Goal: Information Seeking & Learning: Understand process/instructions

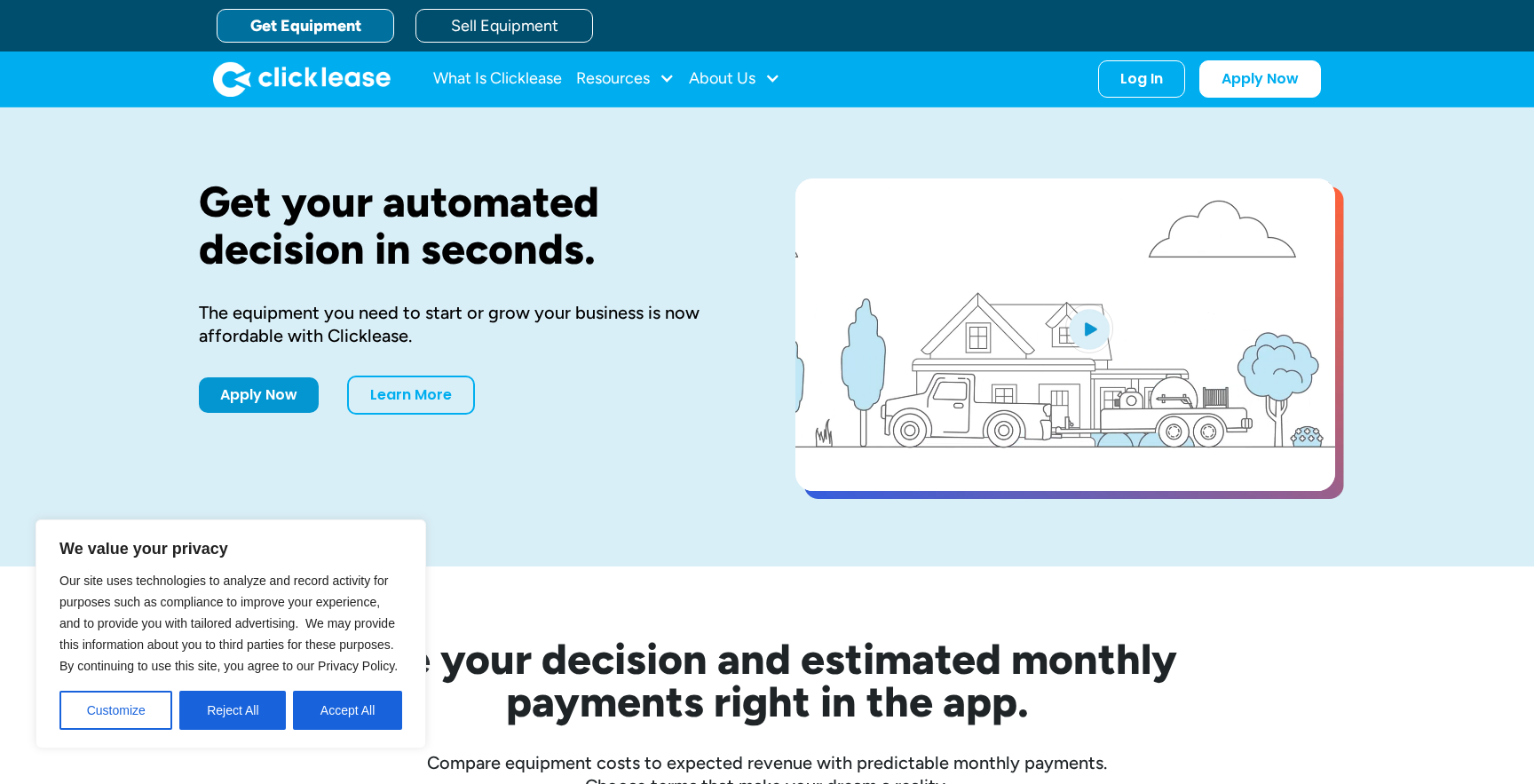
click at [353, 21] on link "Get Equipment" at bounding box center [305, 25] width 178 height 34
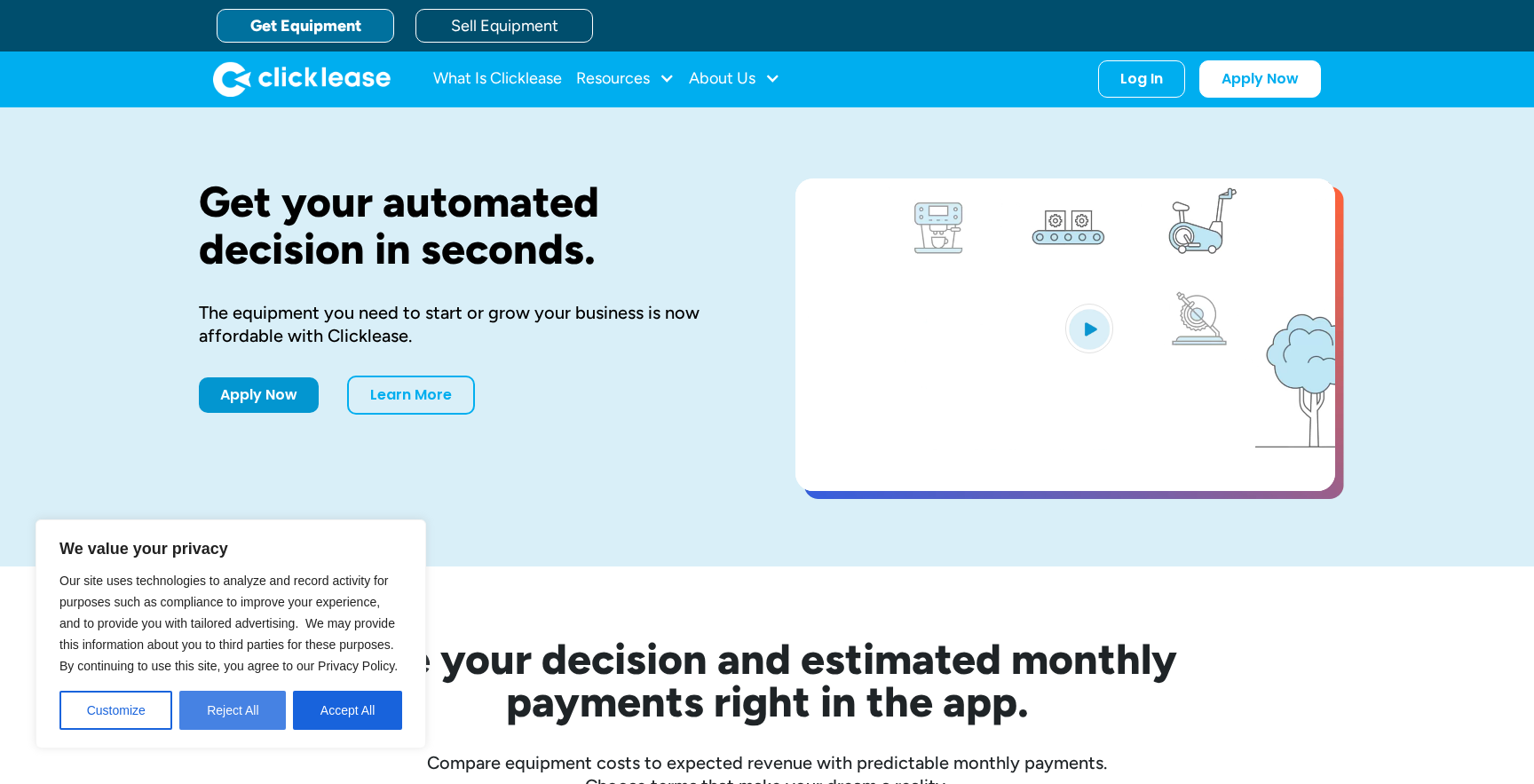
click at [225, 716] on button "Reject All" at bounding box center [232, 710] width 106 height 39
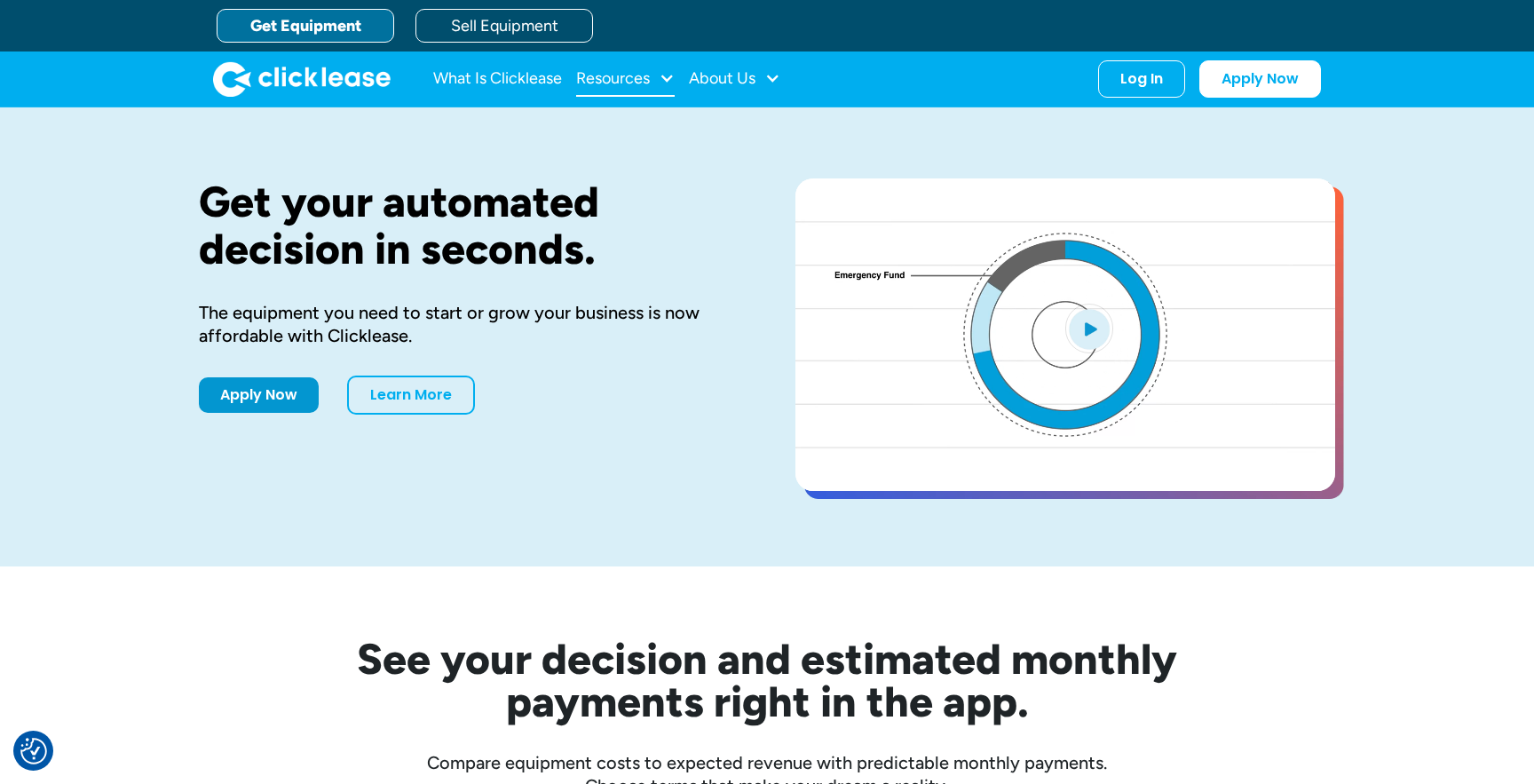
click at [664, 74] on div at bounding box center [666, 78] width 16 height 16
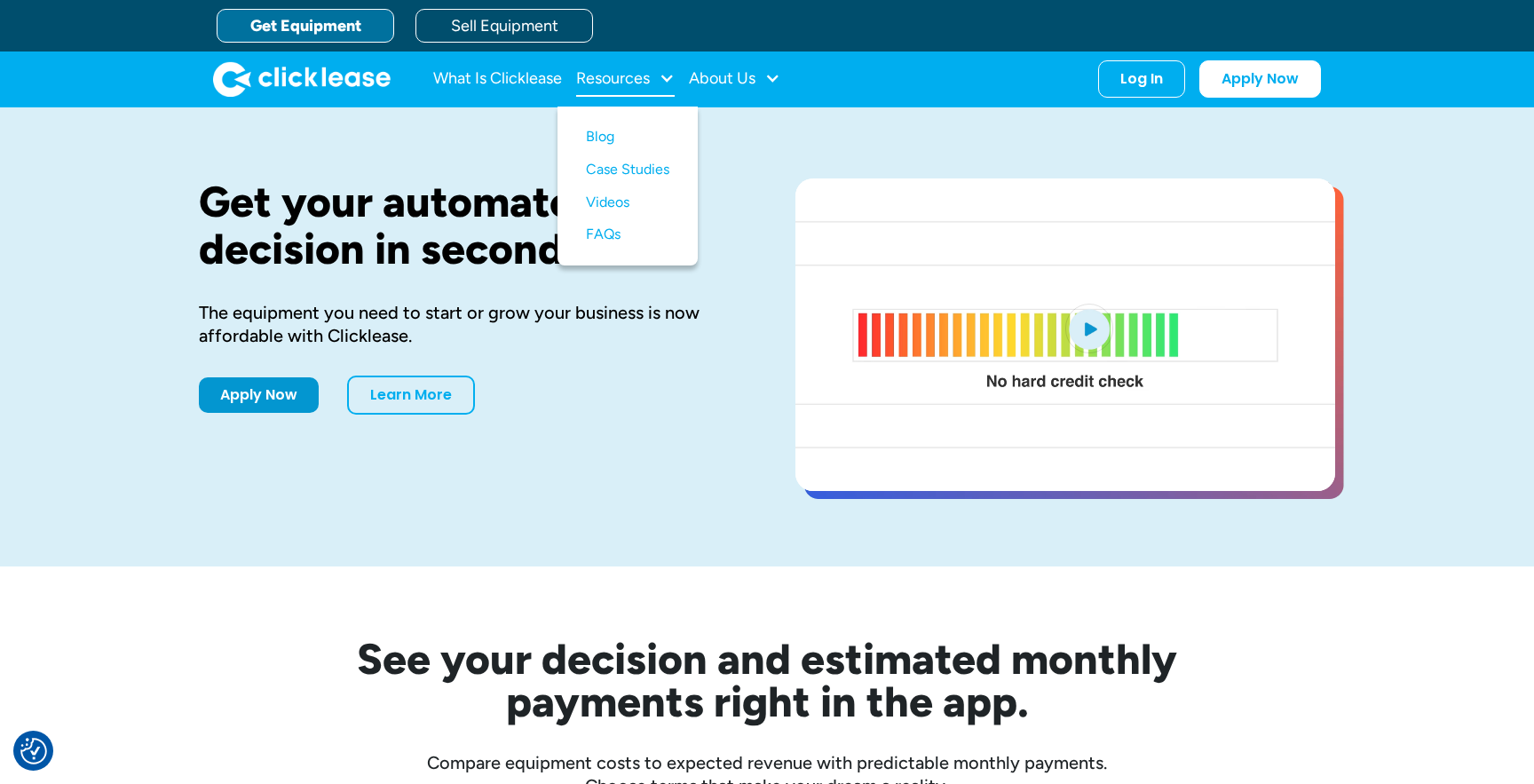
click at [664, 74] on div at bounding box center [666, 78] width 16 height 16
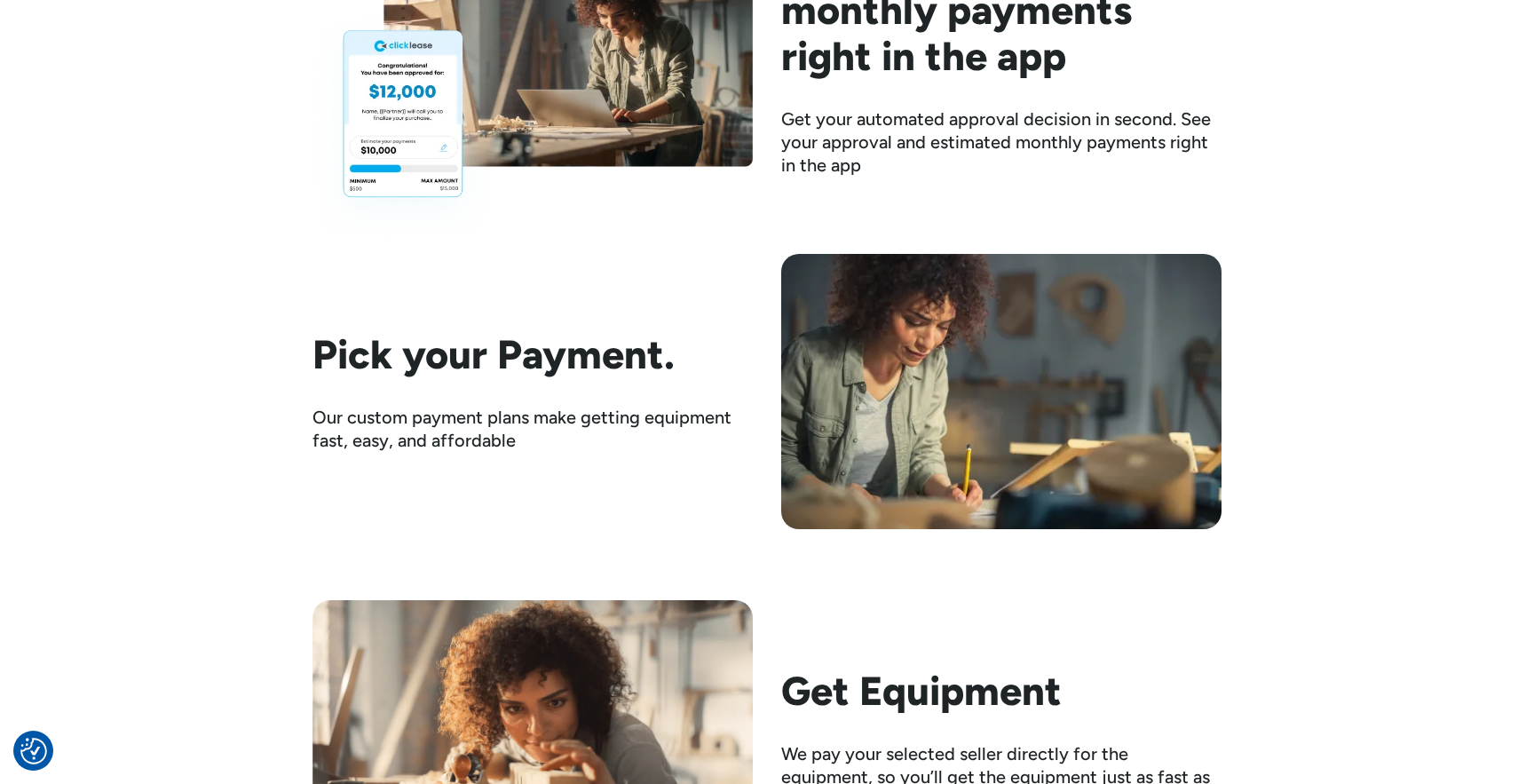
scroll to position [2589, 0]
